Goal: Task Accomplishment & Management: Use online tool/utility

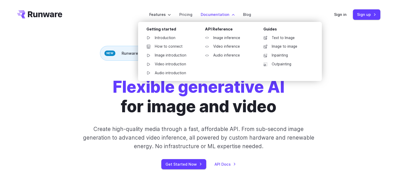
click at [217, 13] on label "Documentation" at bounding box center [218, 14] width 34 height 6
click at [212, 36] on link "Image inference" at bounding box center [228, 38] width 54 height 8
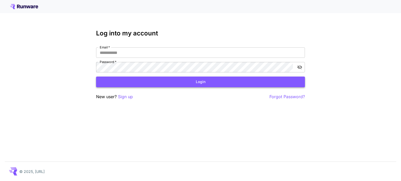
type input "**********"
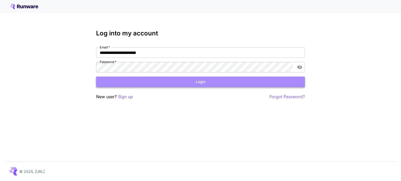
click at [137, 83] on button "Login" at bounding box center [200, 82] width 209 height 11
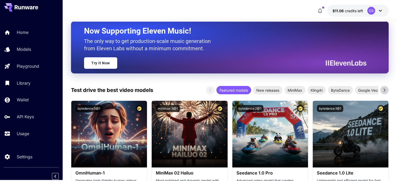
scroll to position [52, 0]
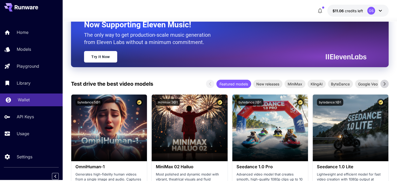
click at [22, 99] on p "Wallet" at bounding box center [24, 100] width 12 height 6
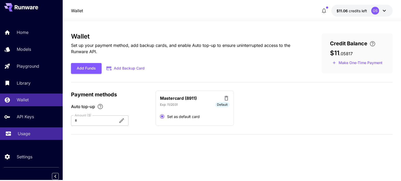
click at [30, 133] on p "Usage" at bounding box center [24, 134] width 13 height 6
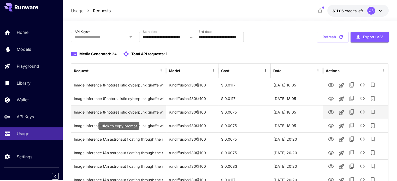
scroll to position [26, 0]
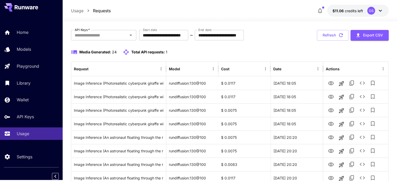
click at [333, 37] on button "Refresh" at bounding box center [333, 35] width 32 height 11
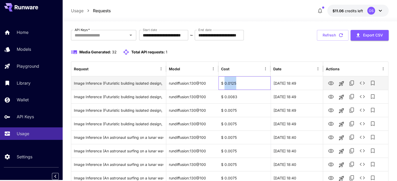
drag, startPoint x: 245, startPoint y: 84, endPoint x: 224, endPoint y: 82, distance: 21.2
click at [224, 82] on div "$ 0.0125" at bounding box center [245, 83] width 52 height 14
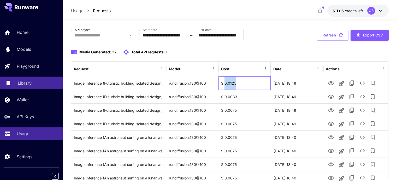
copy div "0.0125"
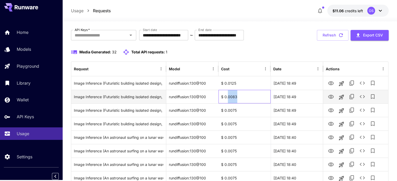
drag, startPoint x: 255, startPoint y: 95, endPoint x: 228, endPoint y: 98, distance: 27.5
click at [228, 98] on div "$ 0.0083" at bounding box center [245, 97] width 52 height 14
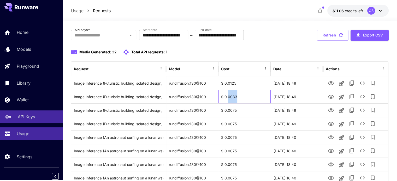
copy div "0083"
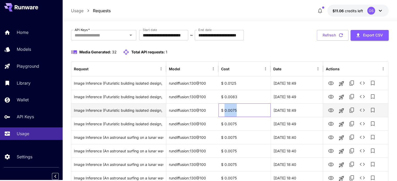
drag, startPoint x: 241, startPoint y: 109, endPoint x: 225, endPoint y: 110, distance: 16.8
click at [225, 110] on div "$ 0.0075" at bounding box center [245, 111] width 52 height 14
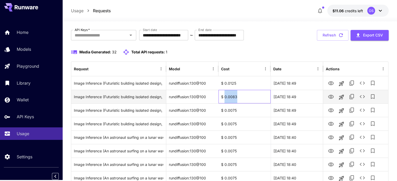
drag, startPoint x: 244, startPoint y: 94, endPoint x: 224, endPoint y: 95, distance: 19.8
click at [224, 95] on div "$ 0.0083" at bounding box center [245, 97] width 52 height 14
copy div "0.0083"
